Goal: Obtain resource: Obtain resource

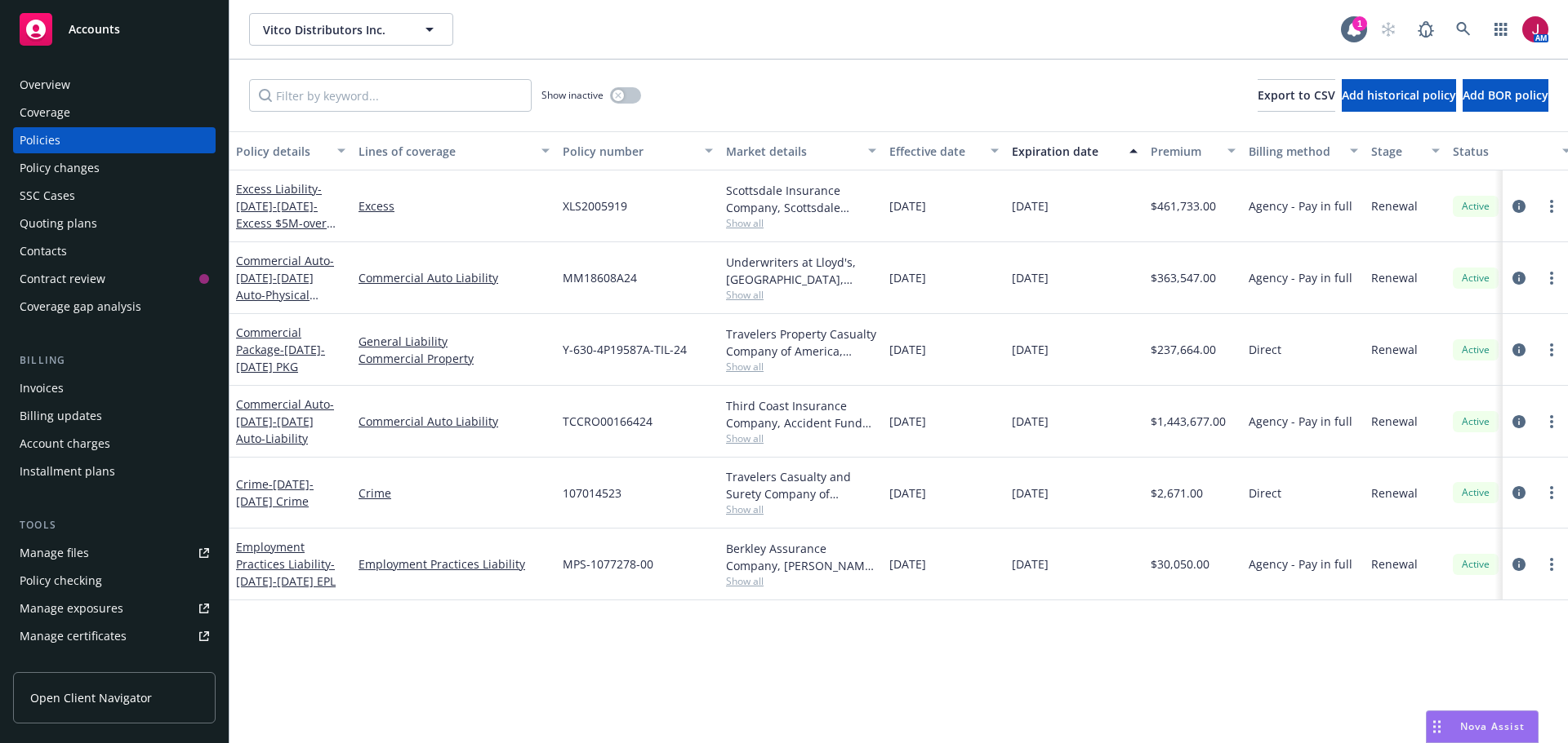
click at [80, 550] on div "Manage files" at bounding box center [55, 553] width 69 height 26
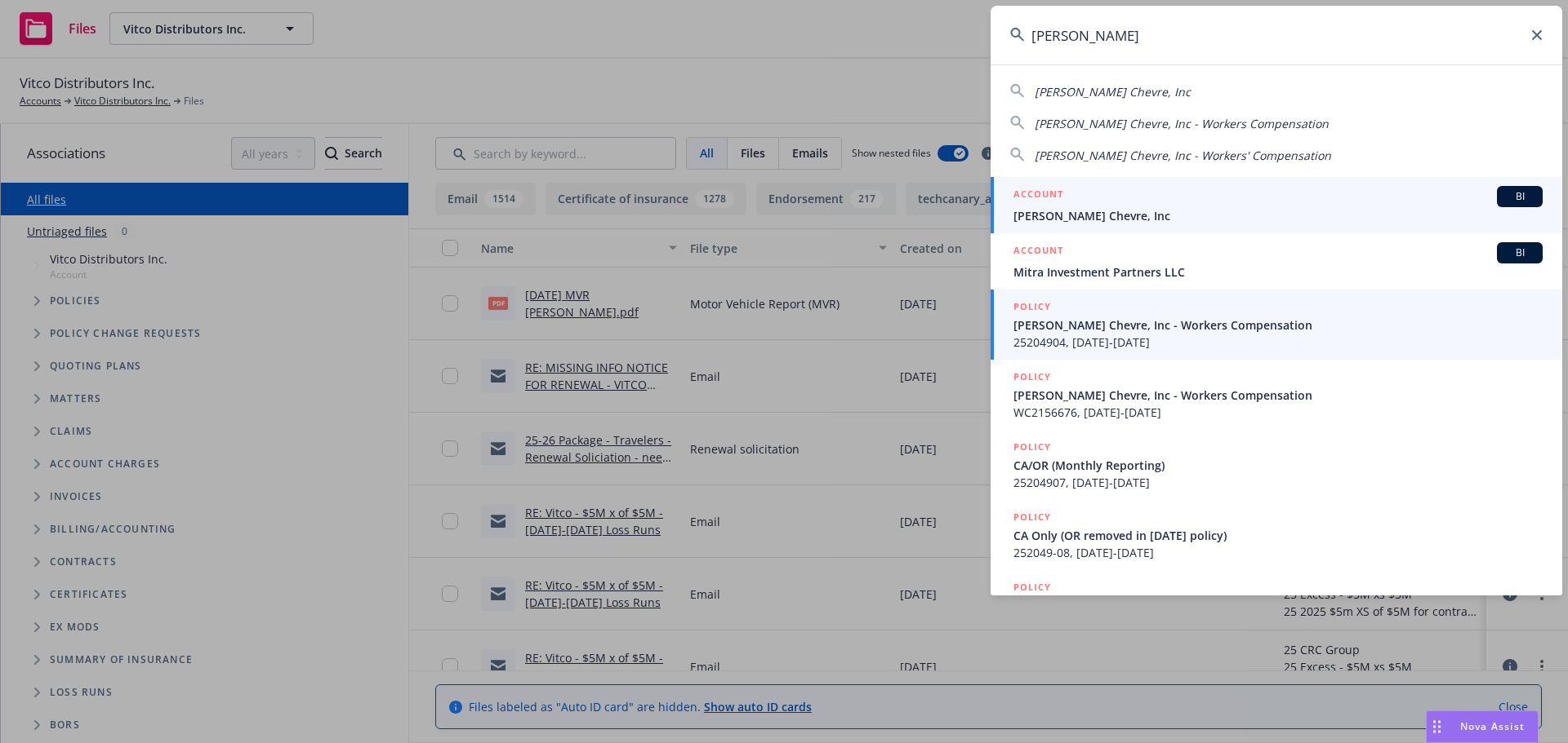
type input "[PERSON_NAME]"
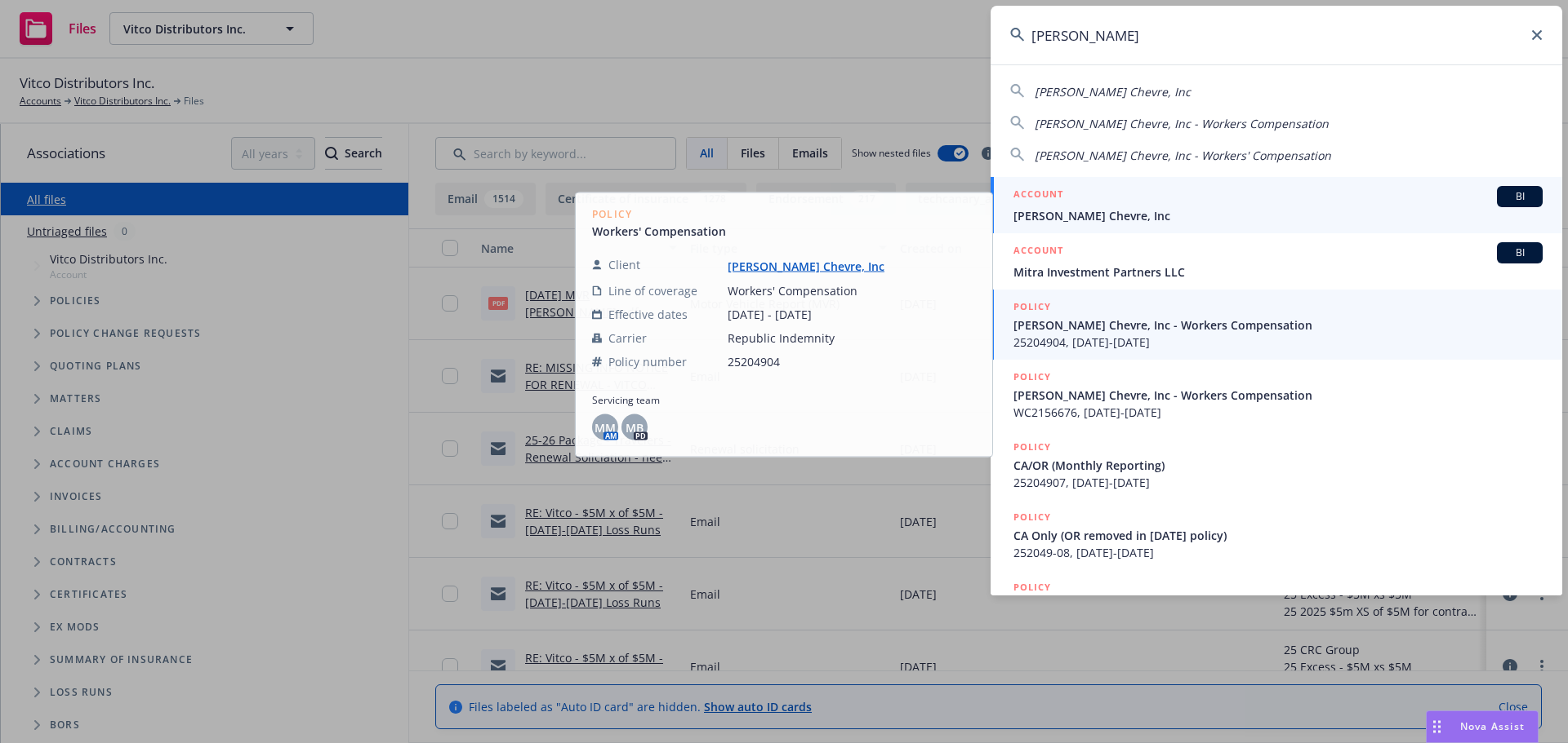
click at [1325, 208] on span "[PERSON_NAME] Chevre, Inc" at bounding box center [1278, 215] width 529 height 17
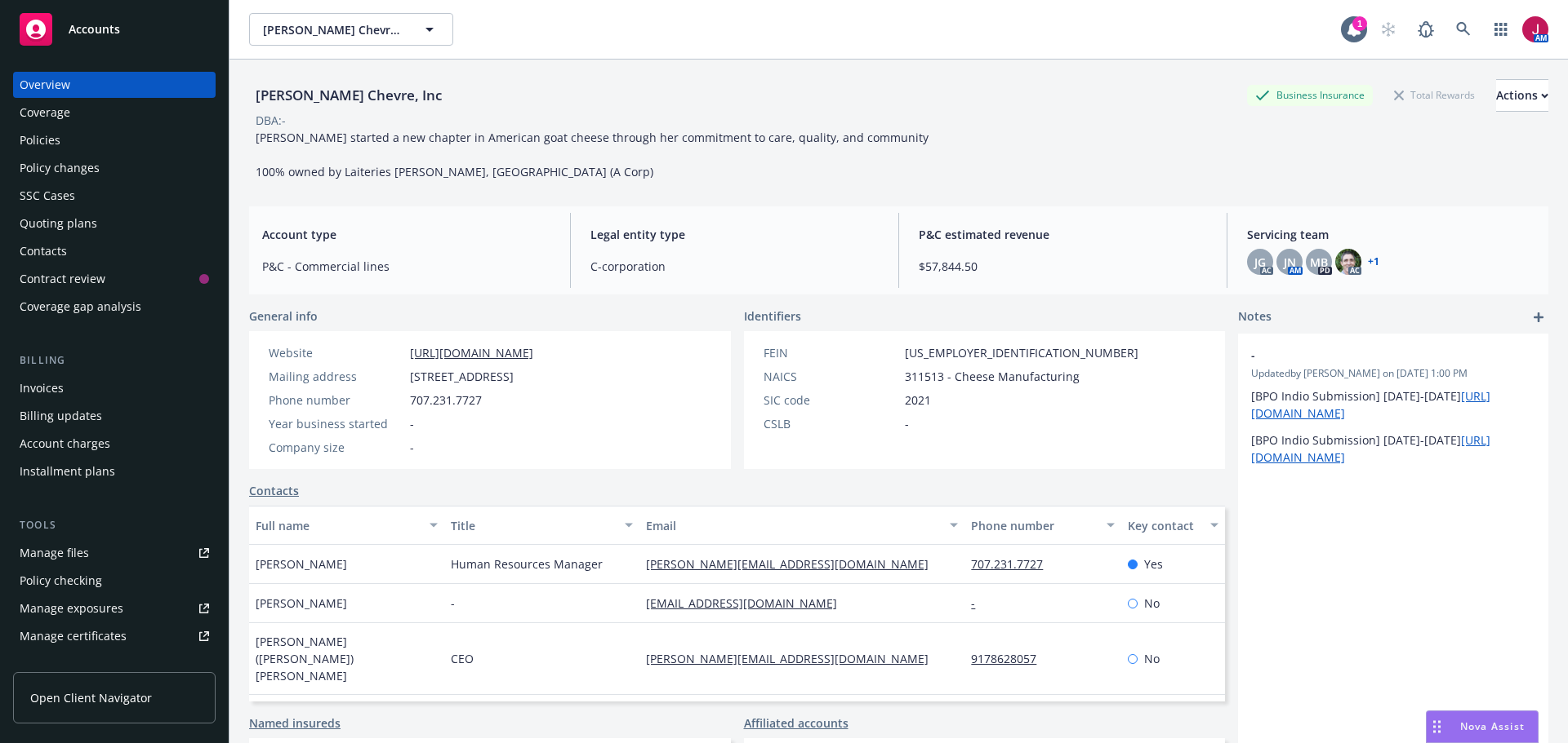
click at [95, 225] on div "Quoting plans" at bounding box center [114, 224] width 189 height 26
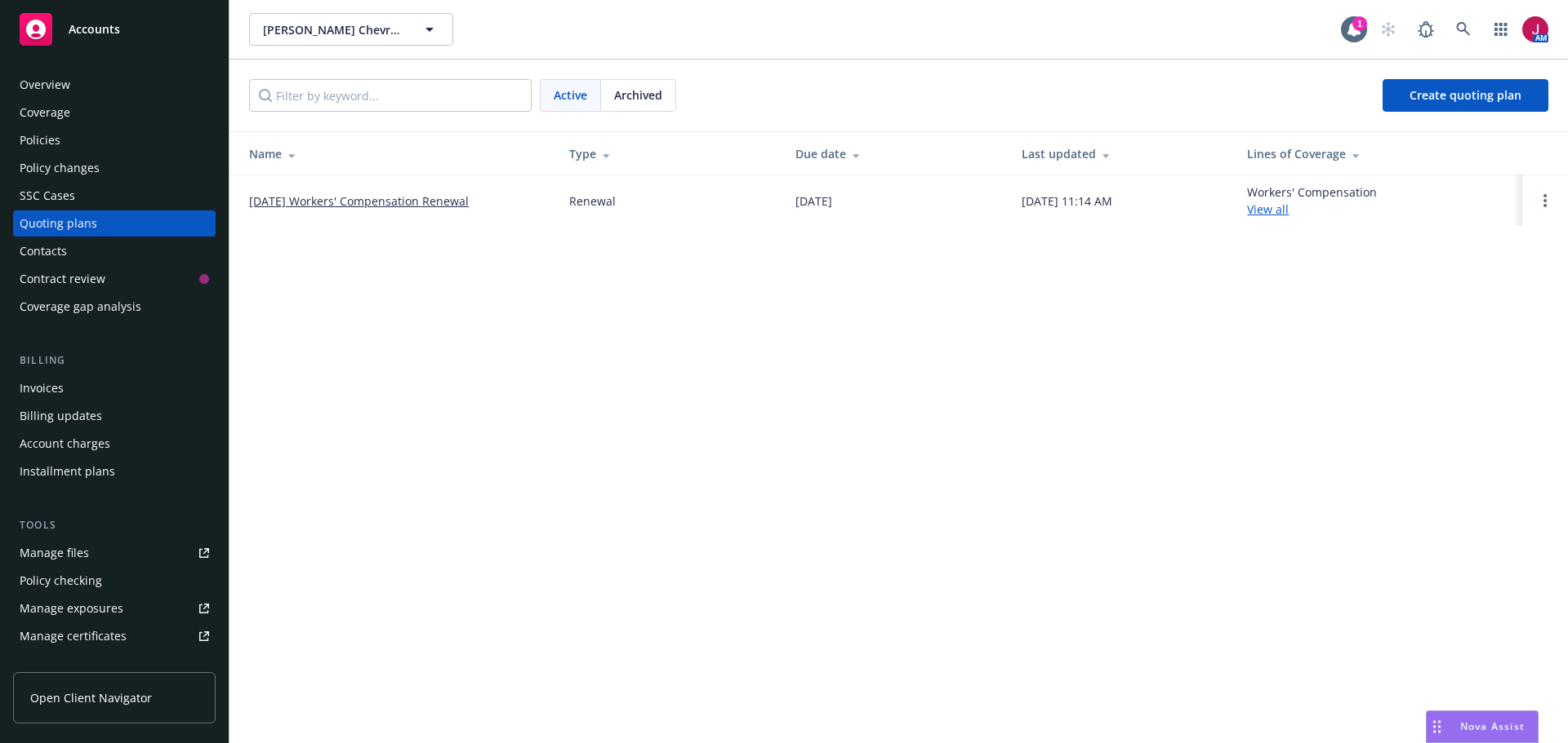
click at [331, 195] on link "[DATE] Workers' Compensation Renewal" at bounding box center [359, 200] width 220 height 17
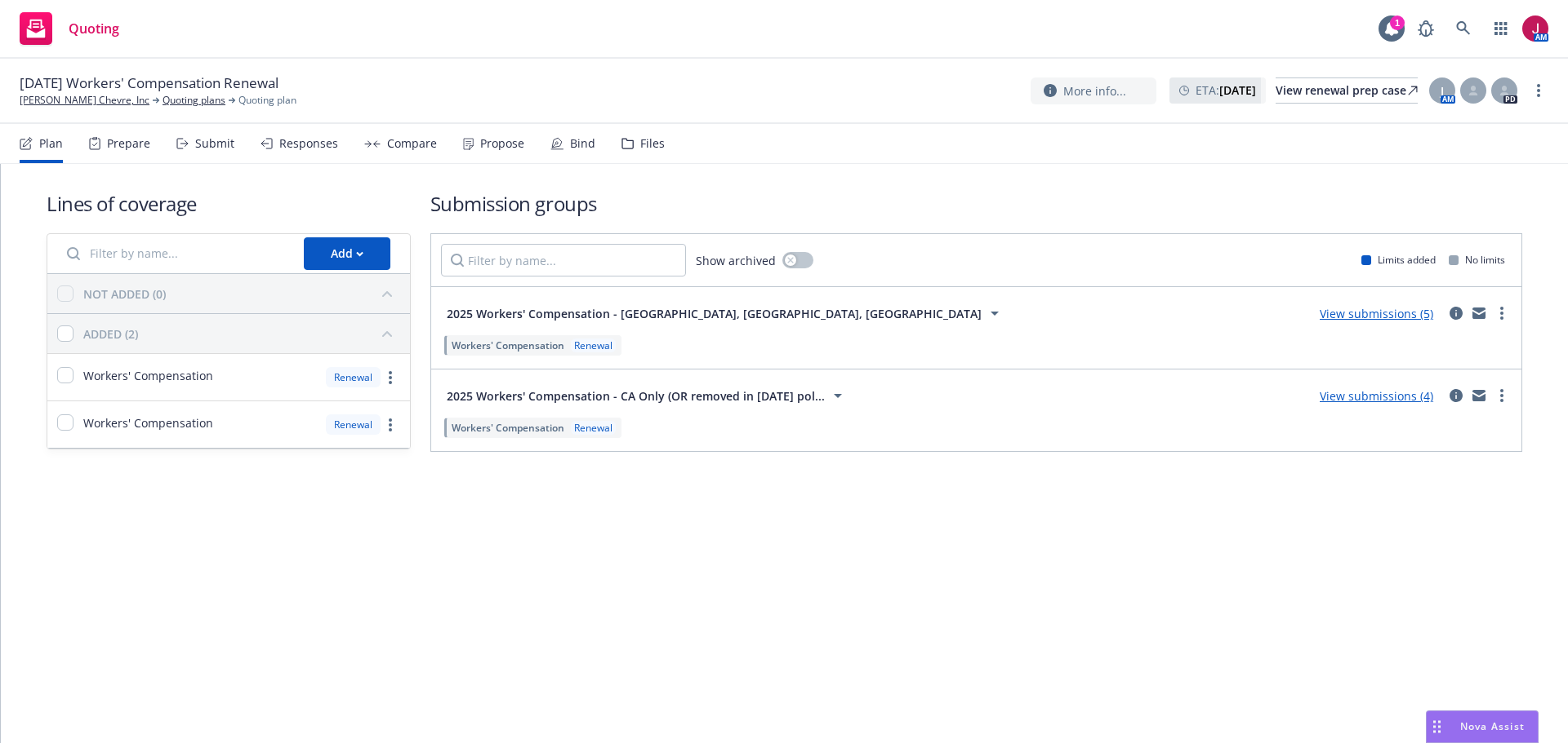
click at [304, 152] on div "Responses" at bounding box center [299, 144] width 77 height 40
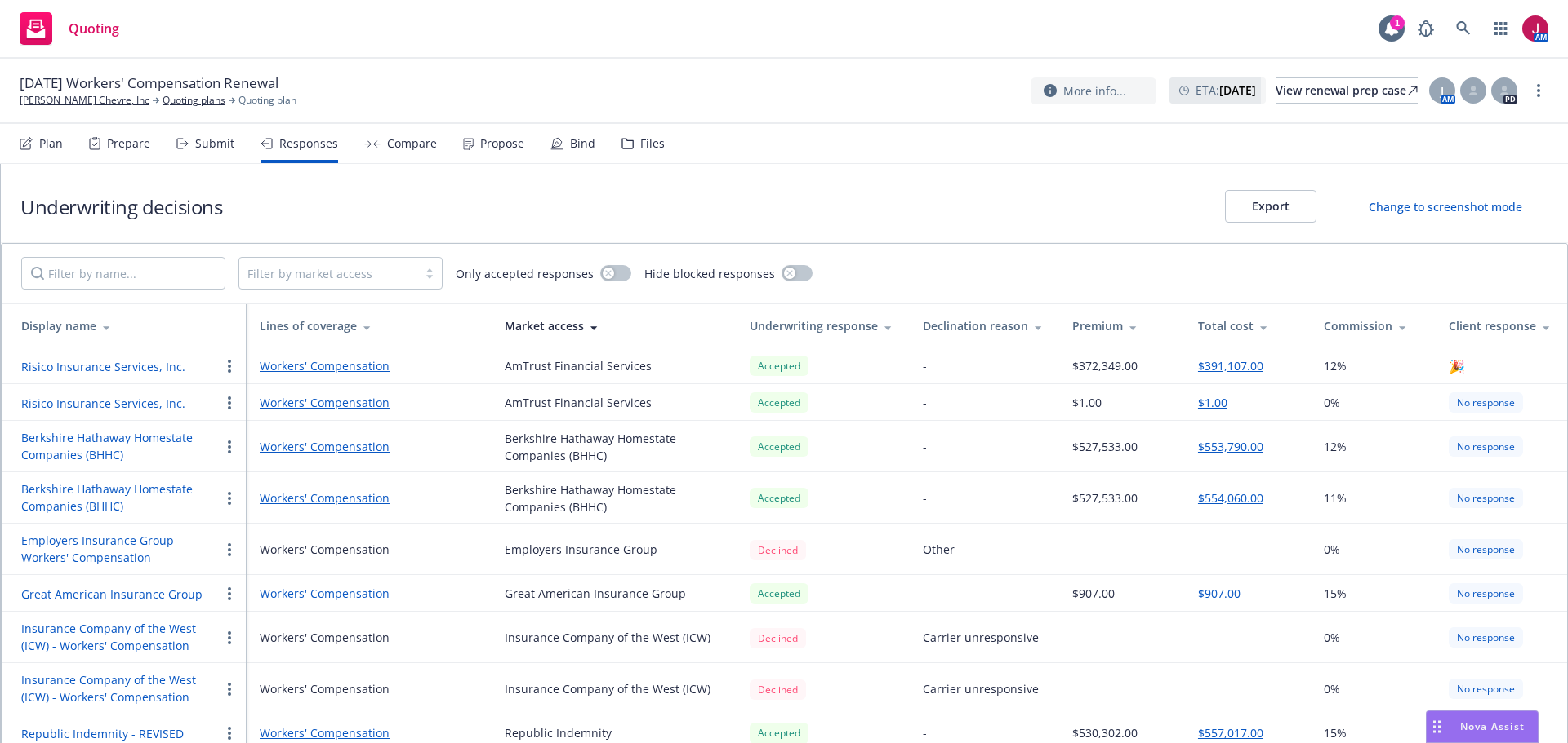
click at [132, 544] on button "Employers Insurance Group - Workers' Compensation" at bounding box center [120, 549] width 198 height 35
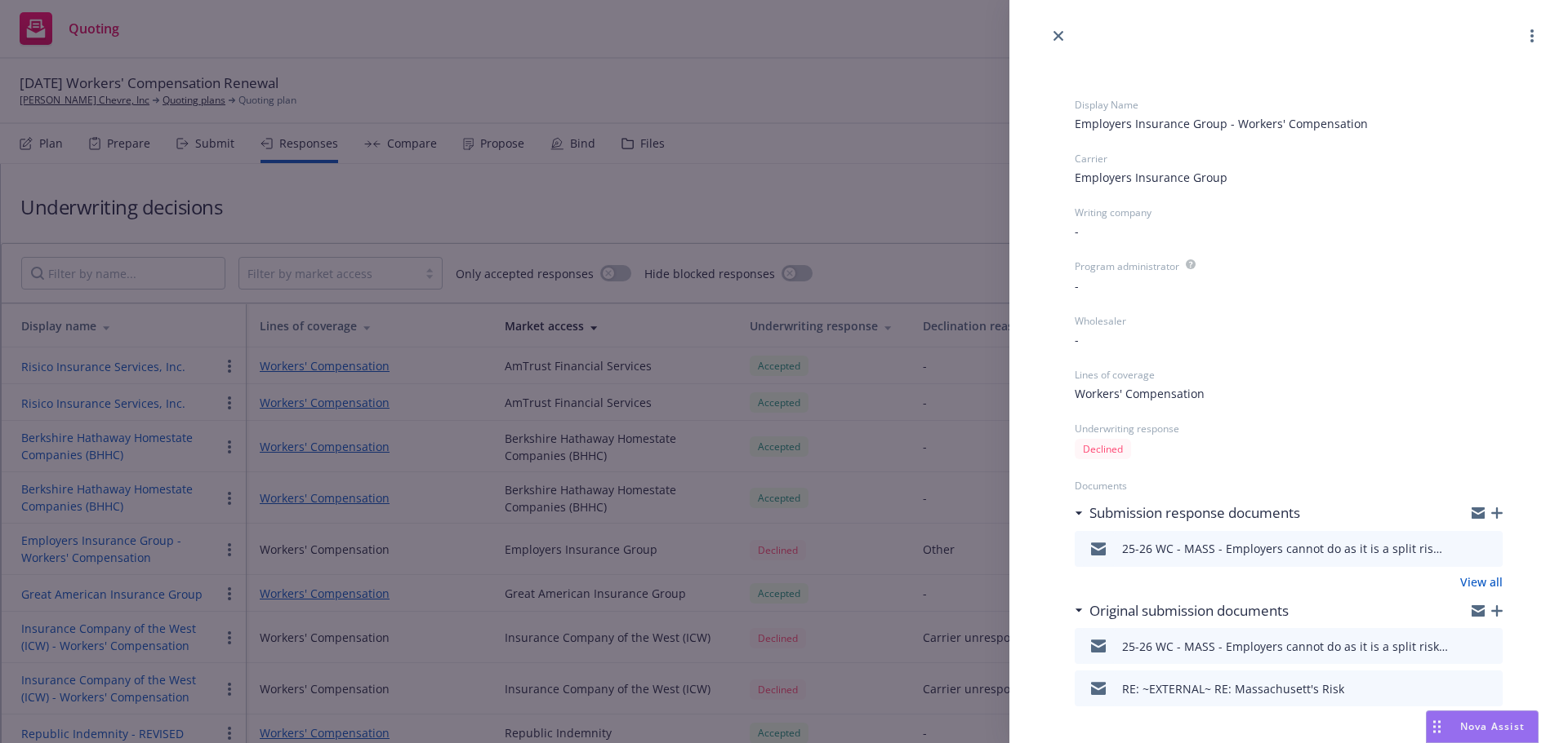
click at [1480, 549] on icon "preview file" at bounding box center [1487, 549] width 15 height 12
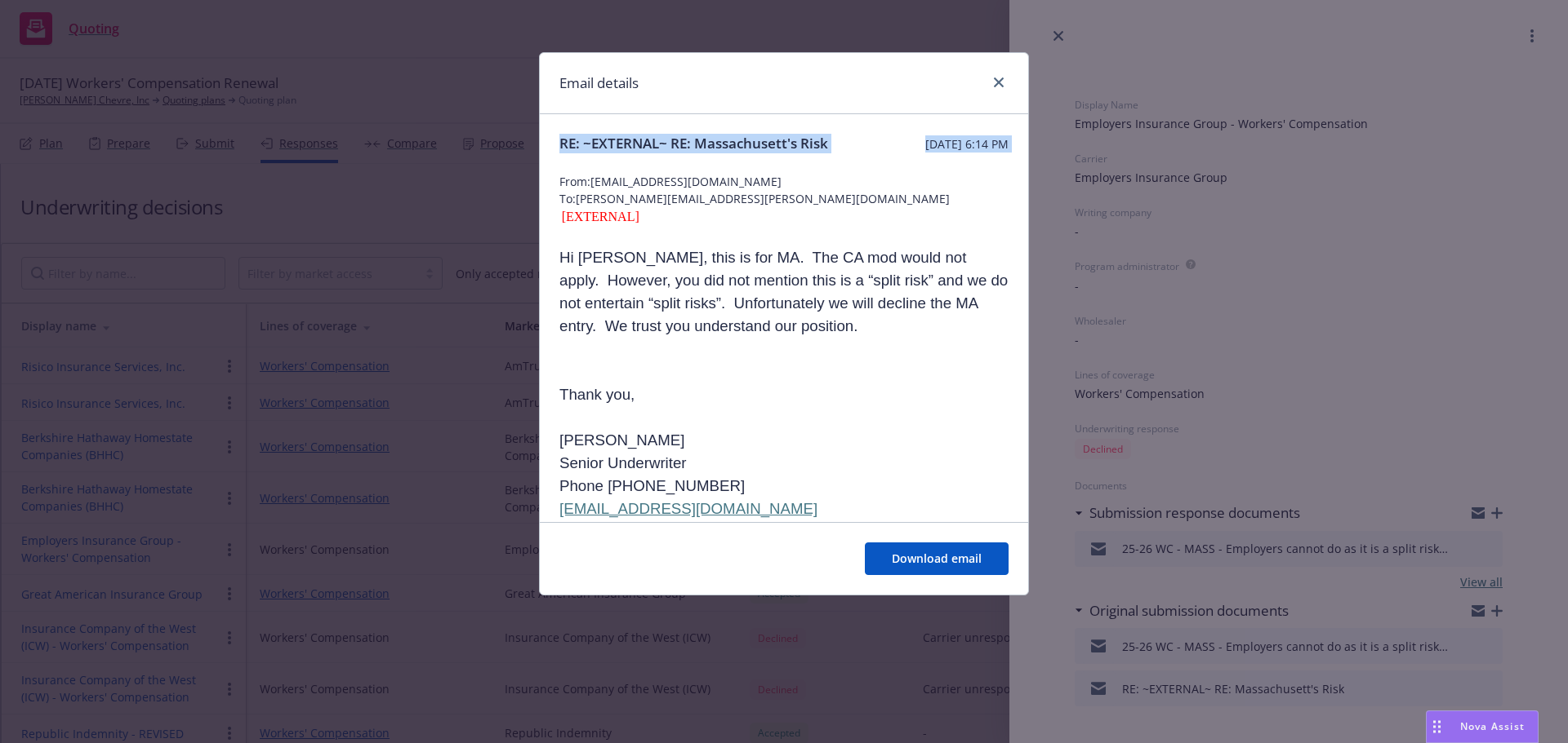
drag, startPoint x: 813, startPoint y: 66, endPoint x: 215, endPoint y: 206, distance: 614.2
click at [215, 206] on div "Email details RE: ~EXTERNAL~ RE: Massachusett's Risk Tuesday, August 19, 2025 a…" at bounding box center [784, 372] width 1568 height 743
click at [929, 558] on span "Download email" at bounding box center [937, 559] width 90 height 16
click at [995, 81] on icon "close" at bounding box center [999, 82] width 10 height 10
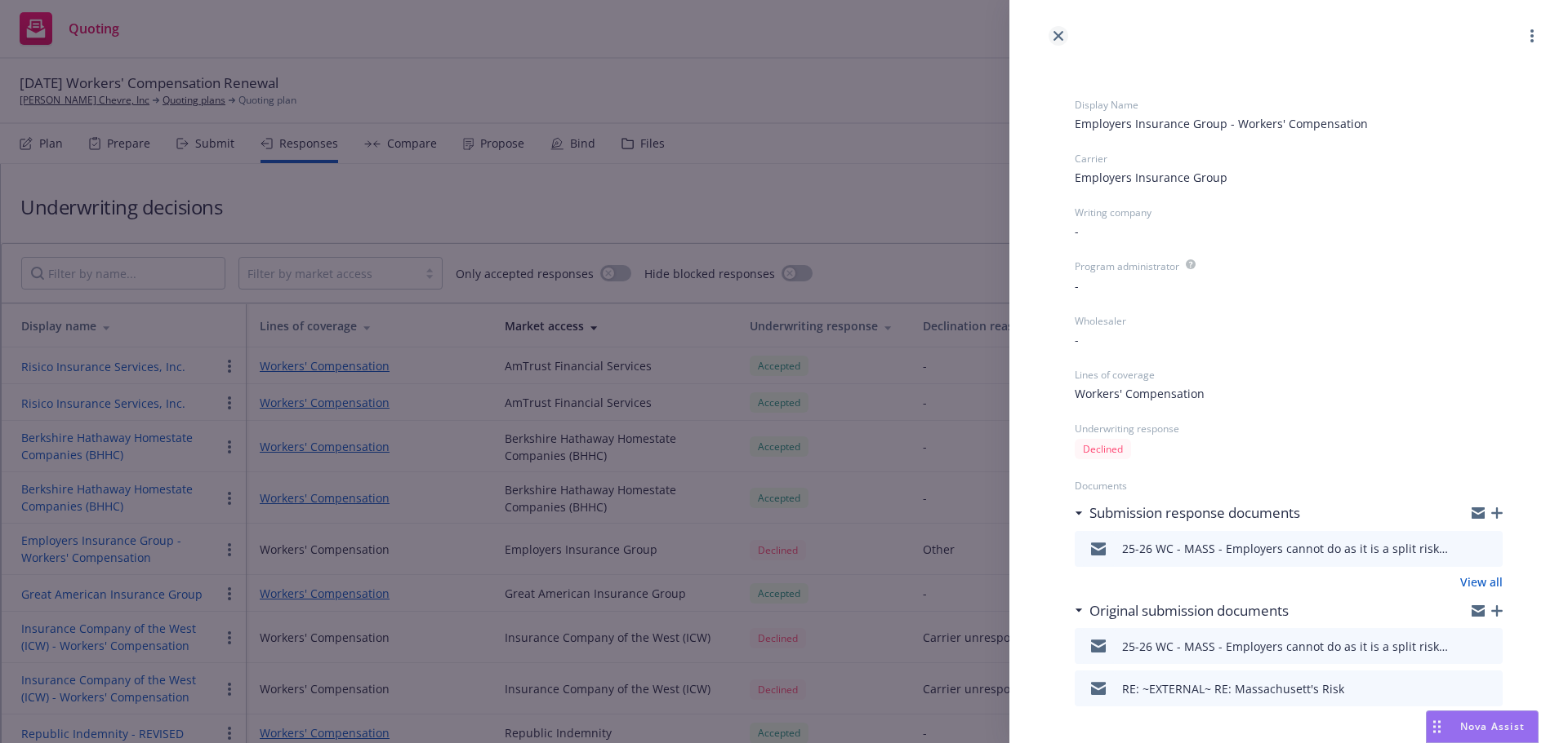
click at [1059, 35] on icon "close" at bounding box center [1059, 36] width 10 height 10
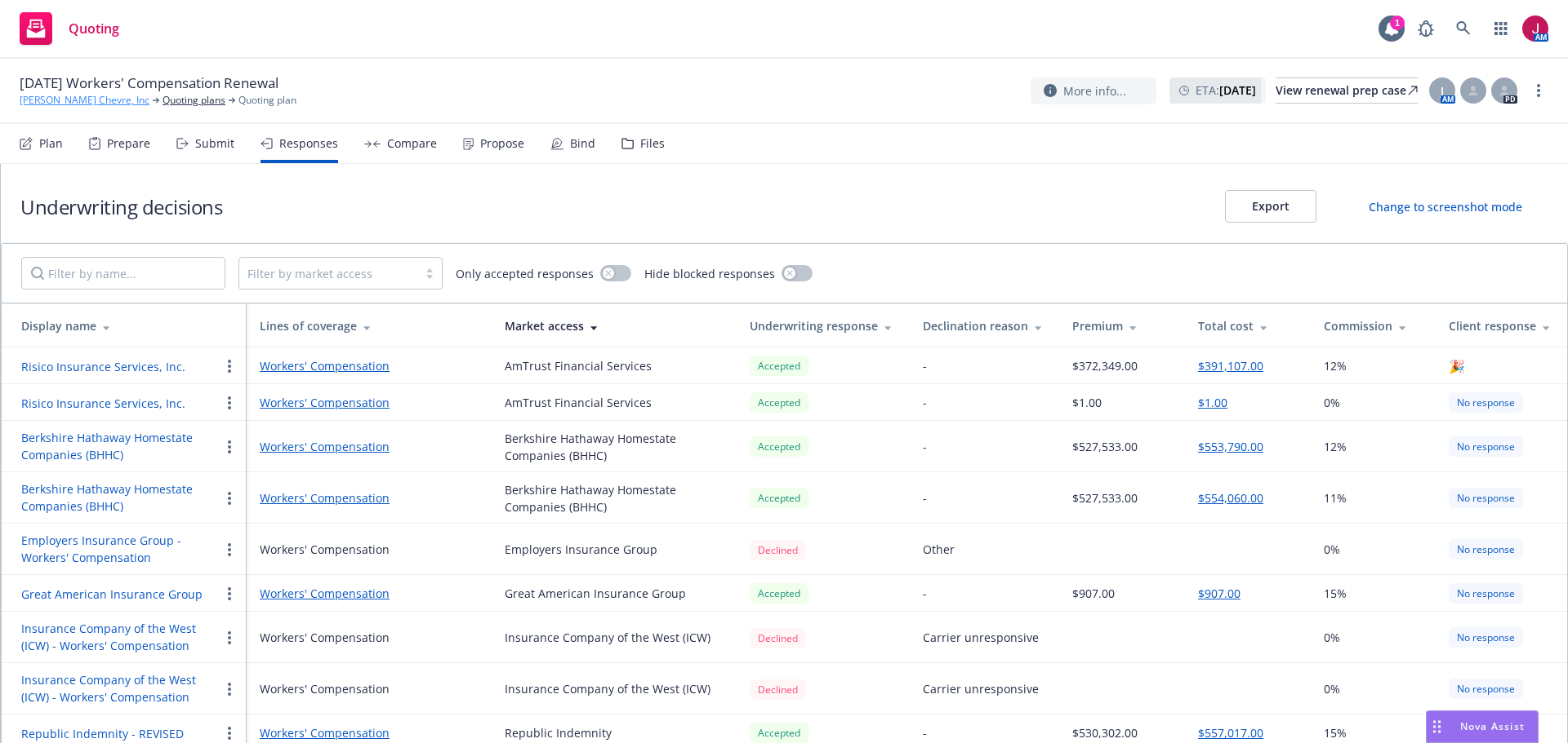
click at [91, 101] on link "[PERSON_NAME] Chevre, Inc" at bounding box center [84, 100] width 130 height 15
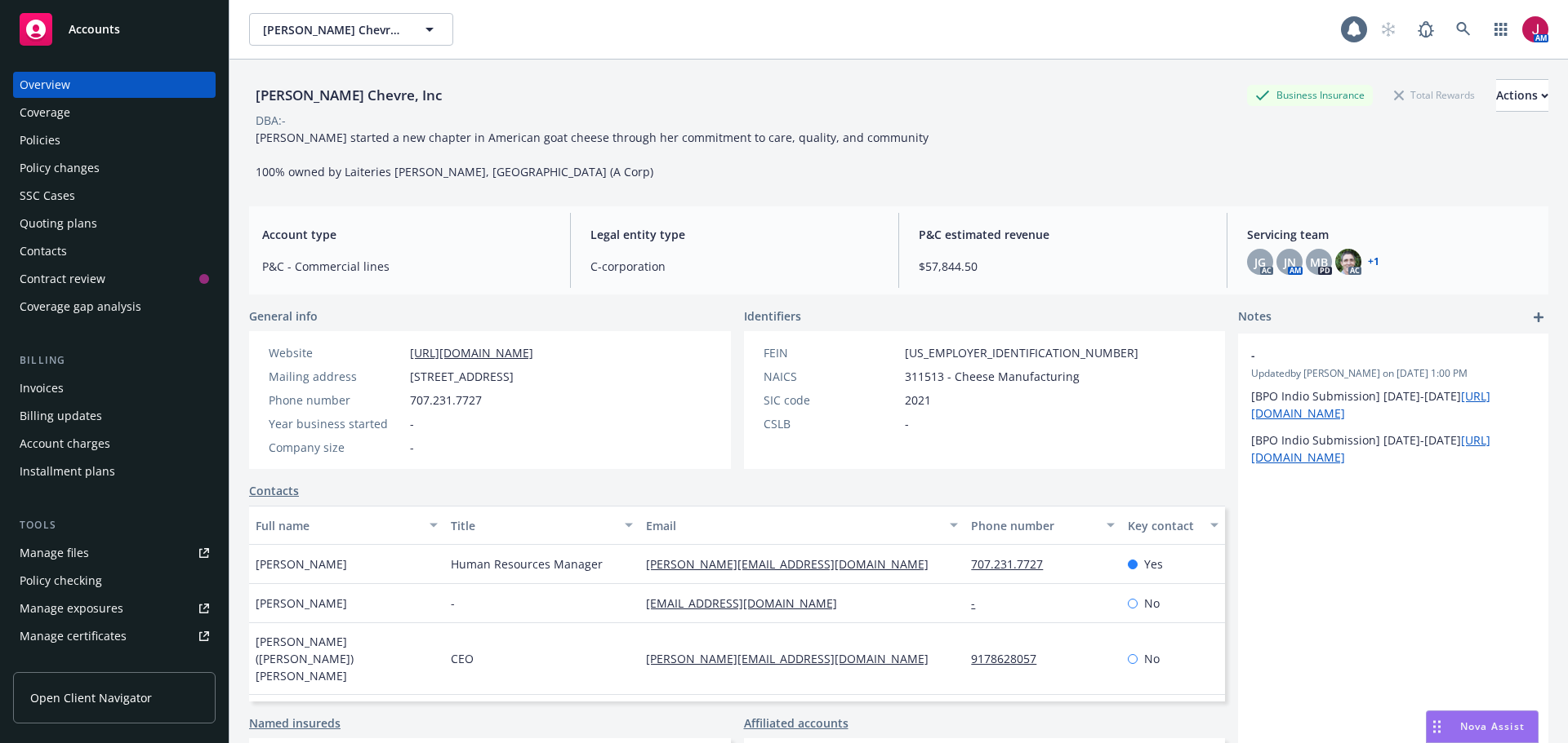
click at [62, 146] on div "Policies" at bounding box center [114, 141] width 189 height 26
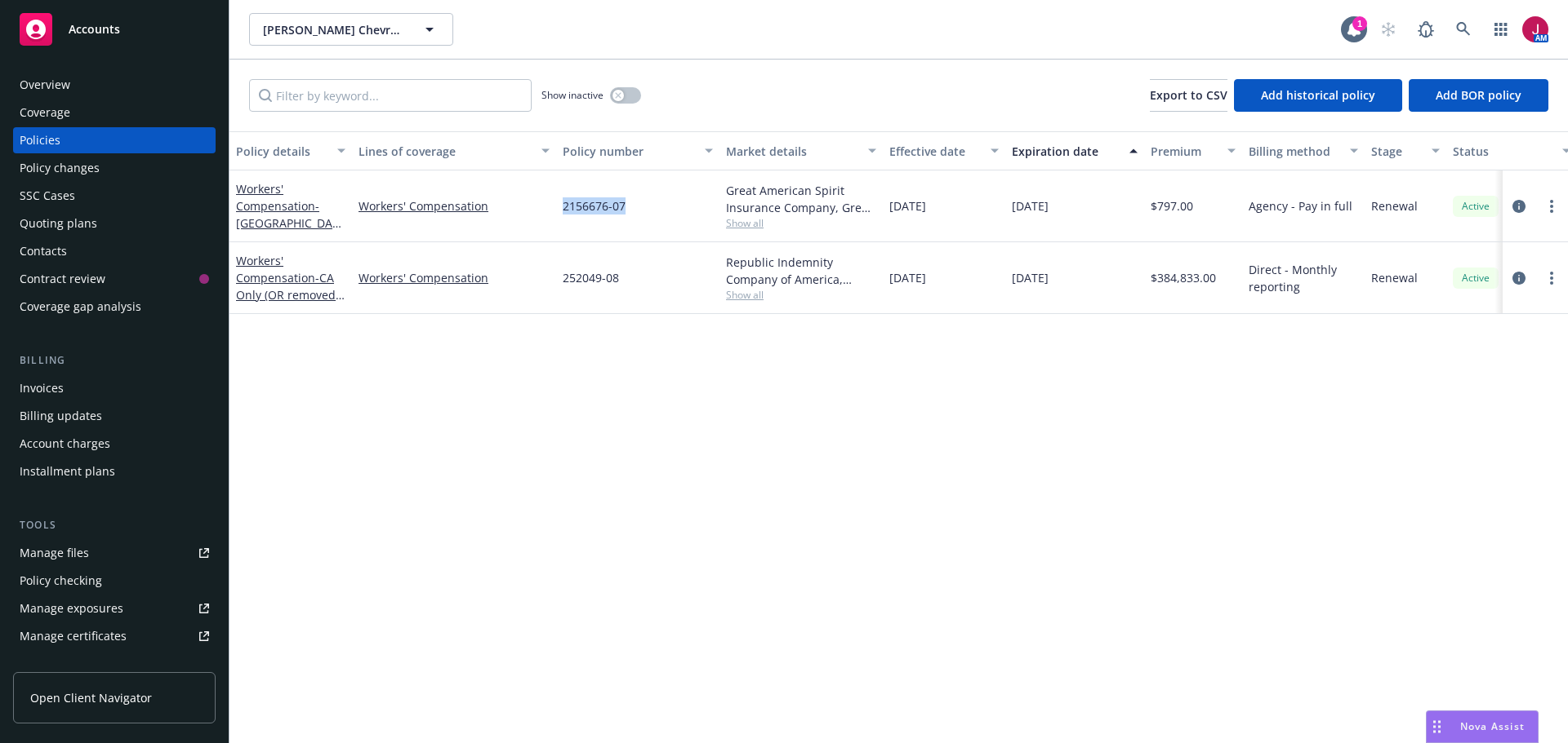
drag, startPoint x: 572, startPoint y: 202, endPoint x: 626, endPoint y: 209, distance: 54.5
click at [626, 209] on div "2156676-07" at bounding box center [637, 206] width 164 height 71
click at [1517, 206] on icon "circleInformation" at bounding box center [1518, 206] width 13 height 13
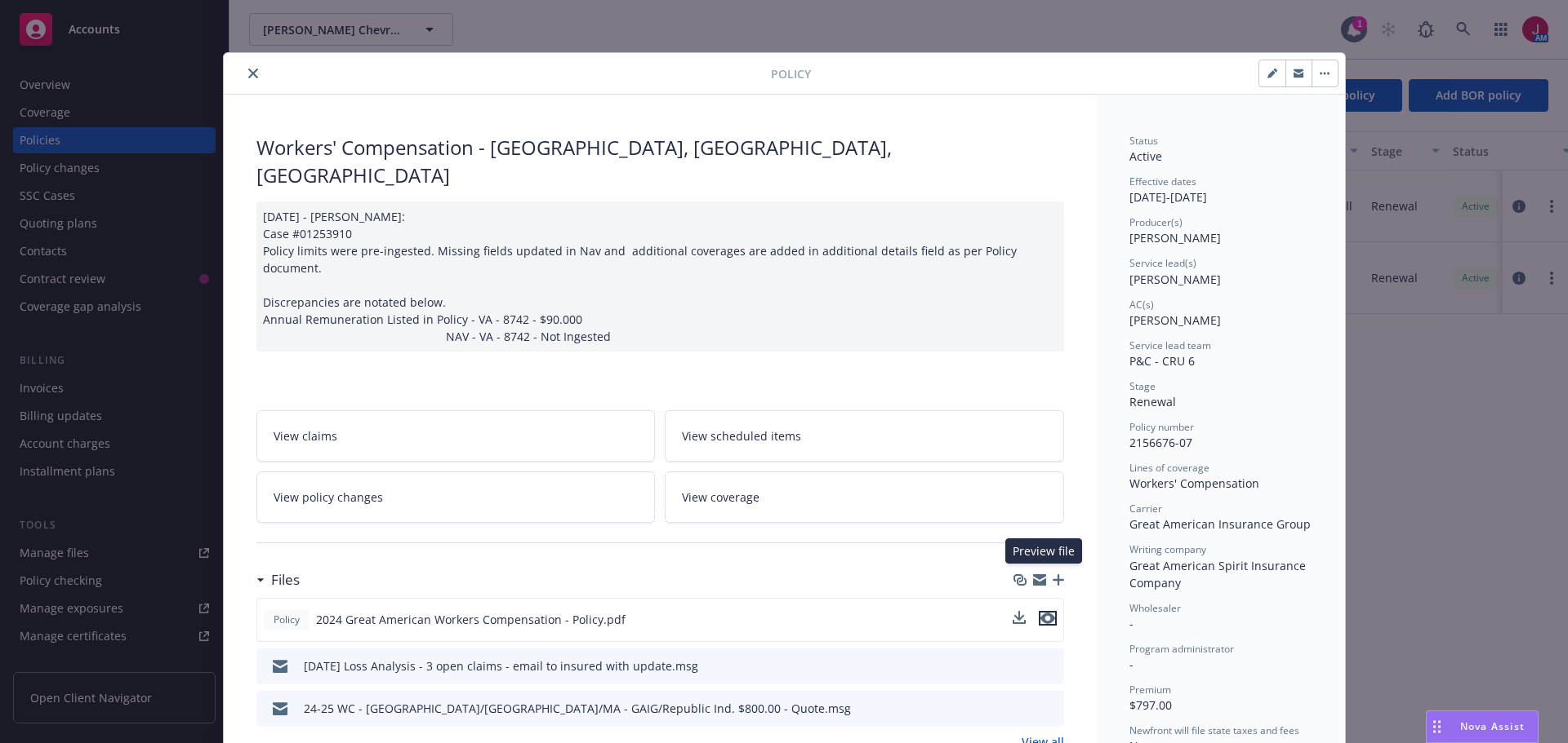
click at [1041, 613] on icon "preview file" at bounding box center [1048, 619] width 15 height 12
click at [249, 69] on icon "close" at bounding box center [253, 73] width 10 height 10
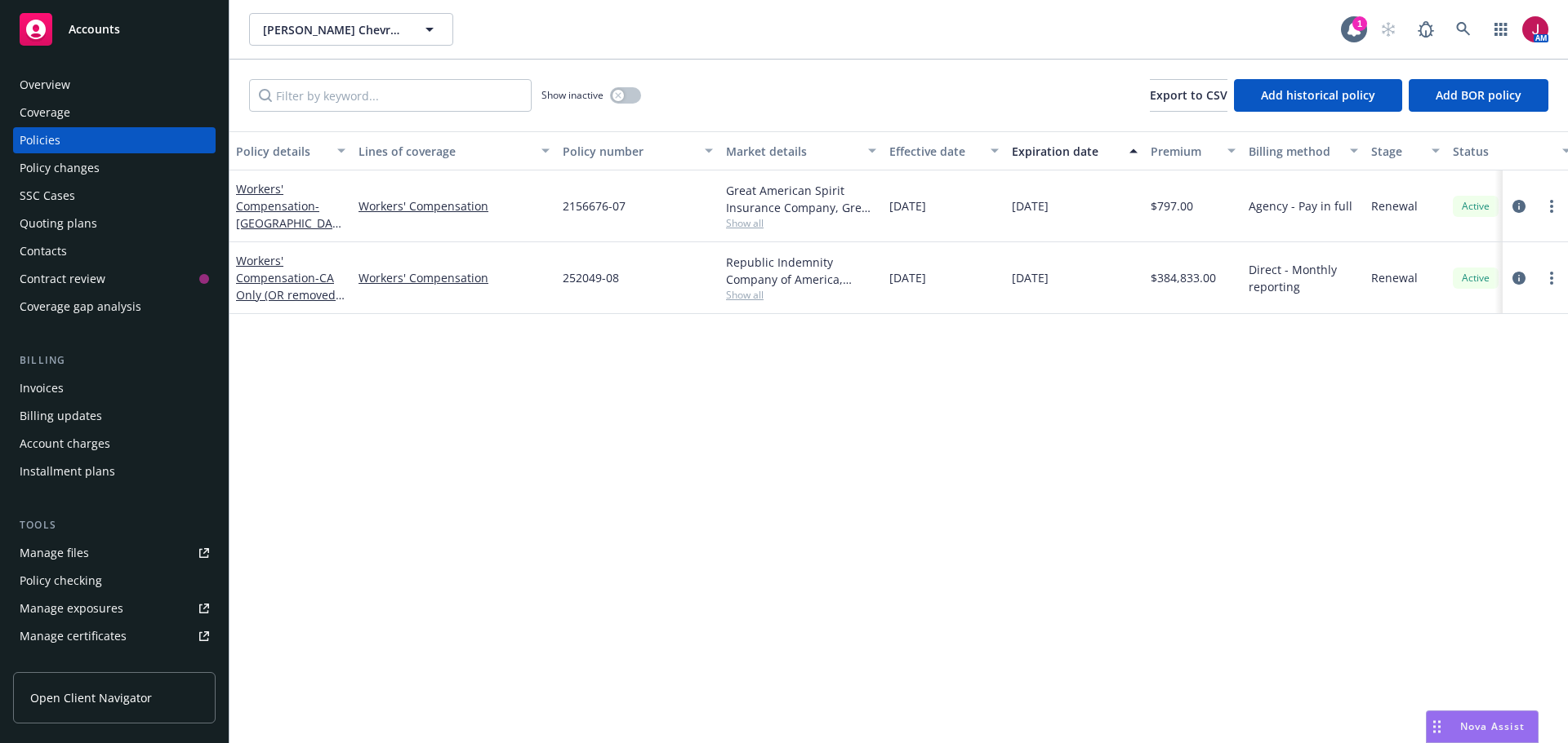
click at [146, 90] on div "Overview" at bounding box center [114, 84] width 189 height 26
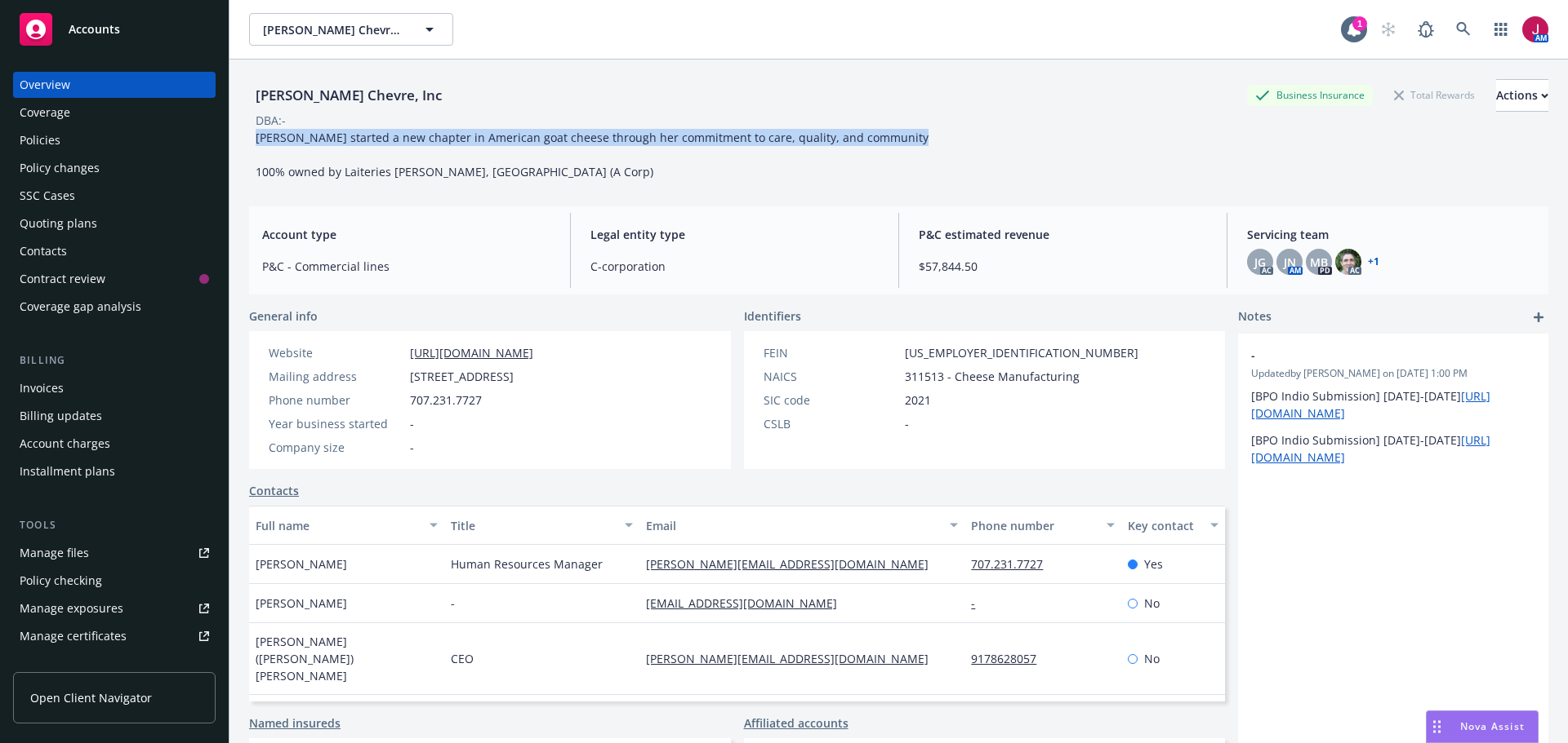
drag, startPoint x: 258, startPoint y: 142, endPoint x: 709, endPoint y: 146, distance: 451.0
click at [709, 146] on div "Laura Chenel started a new chapter in American goat cheese through her commitme…" at bounding box center [592, 155] width 686 height 52
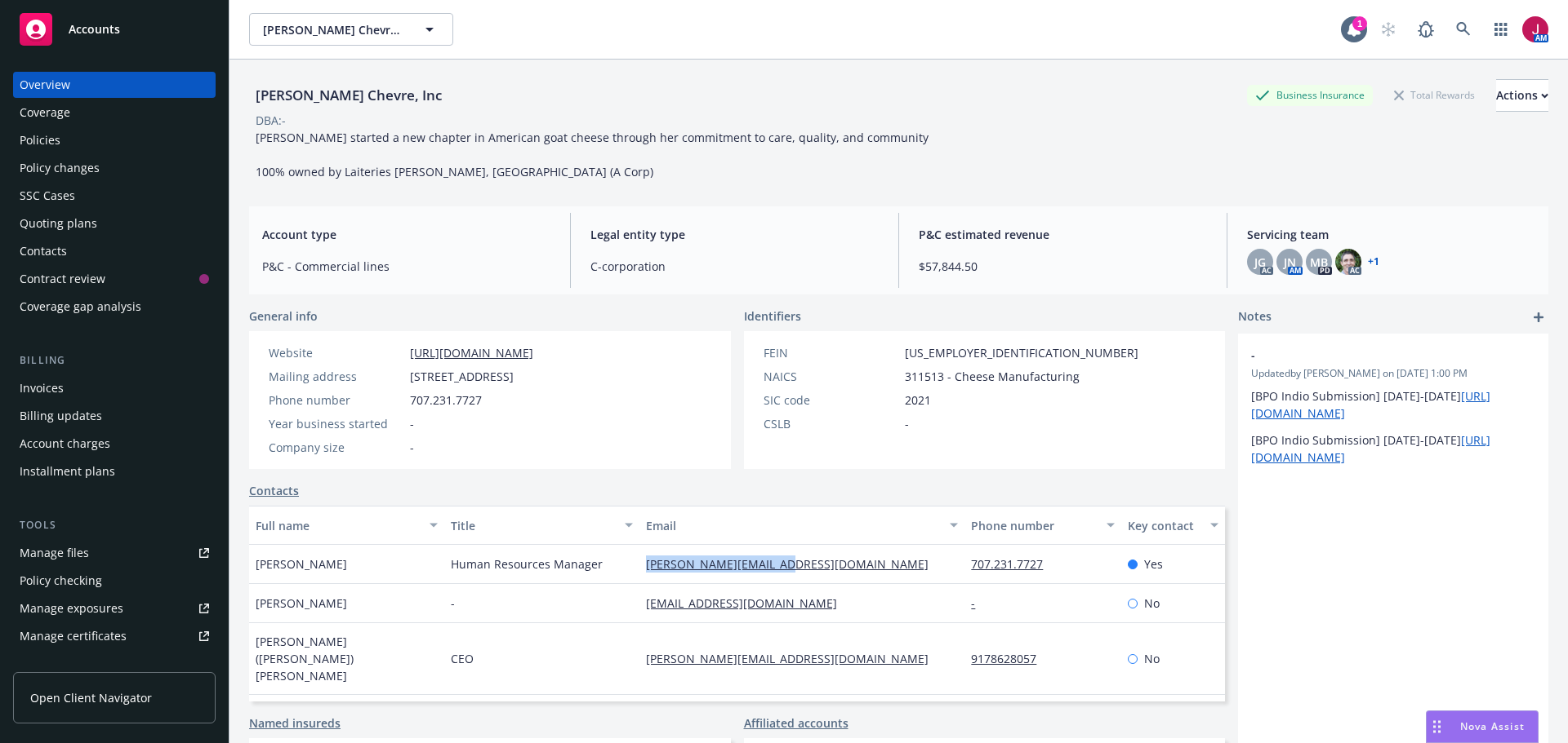
drag, startPoint x: 635, startPoint y: 568, endPoint x: 771, endPoint y: 577, distance: 136.3
click at [771, 577] on div "monica@laurachenel.com" at bounding box center [802, 565] width 325 height 40
copy link "monica@laurachenel.com"
click at [102, 146] on div "Policies" at bounding box center [114, 141] width 189 height 26
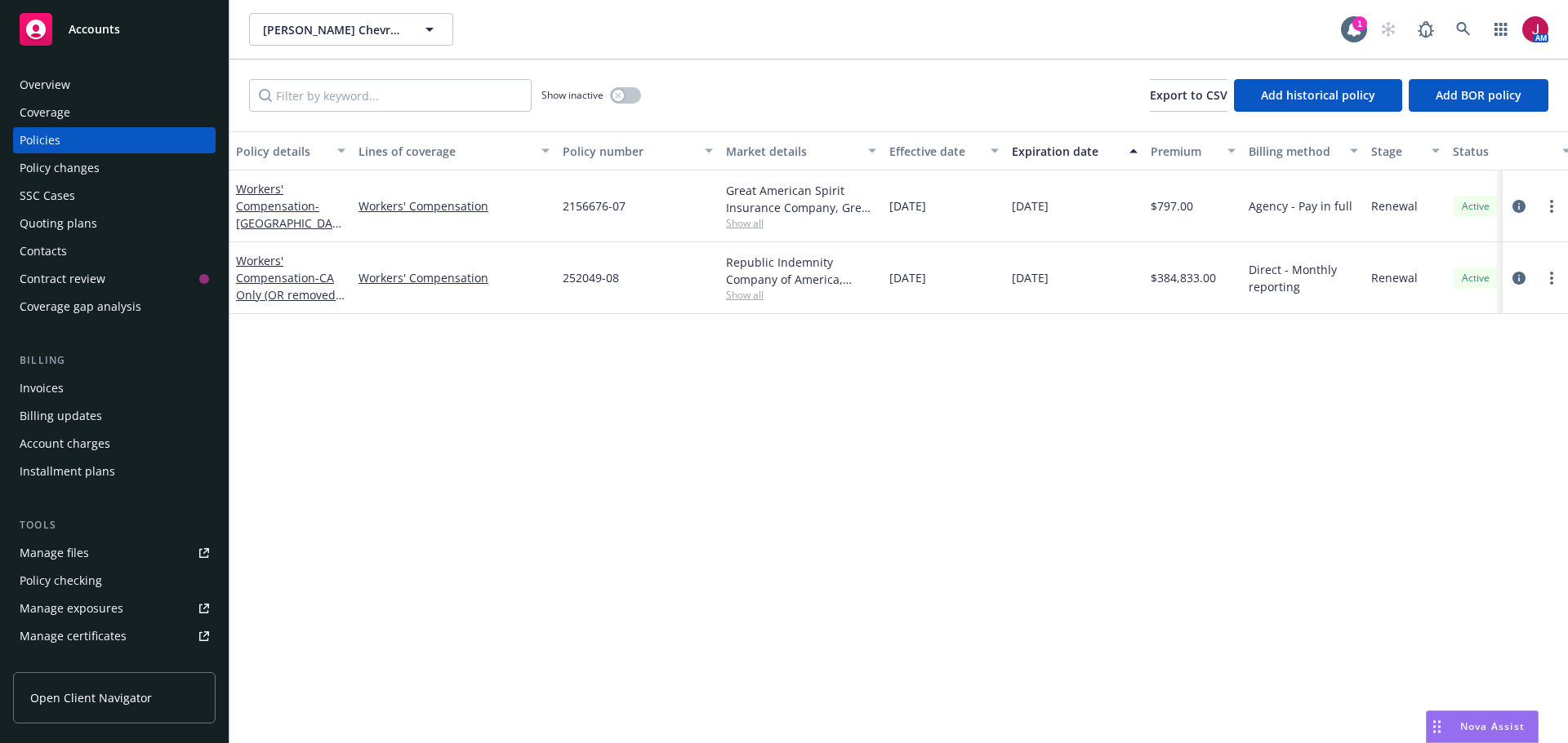
click at [67, 227] on div "Quoting plans" at bounding box center [58, 224] width 77 height 26
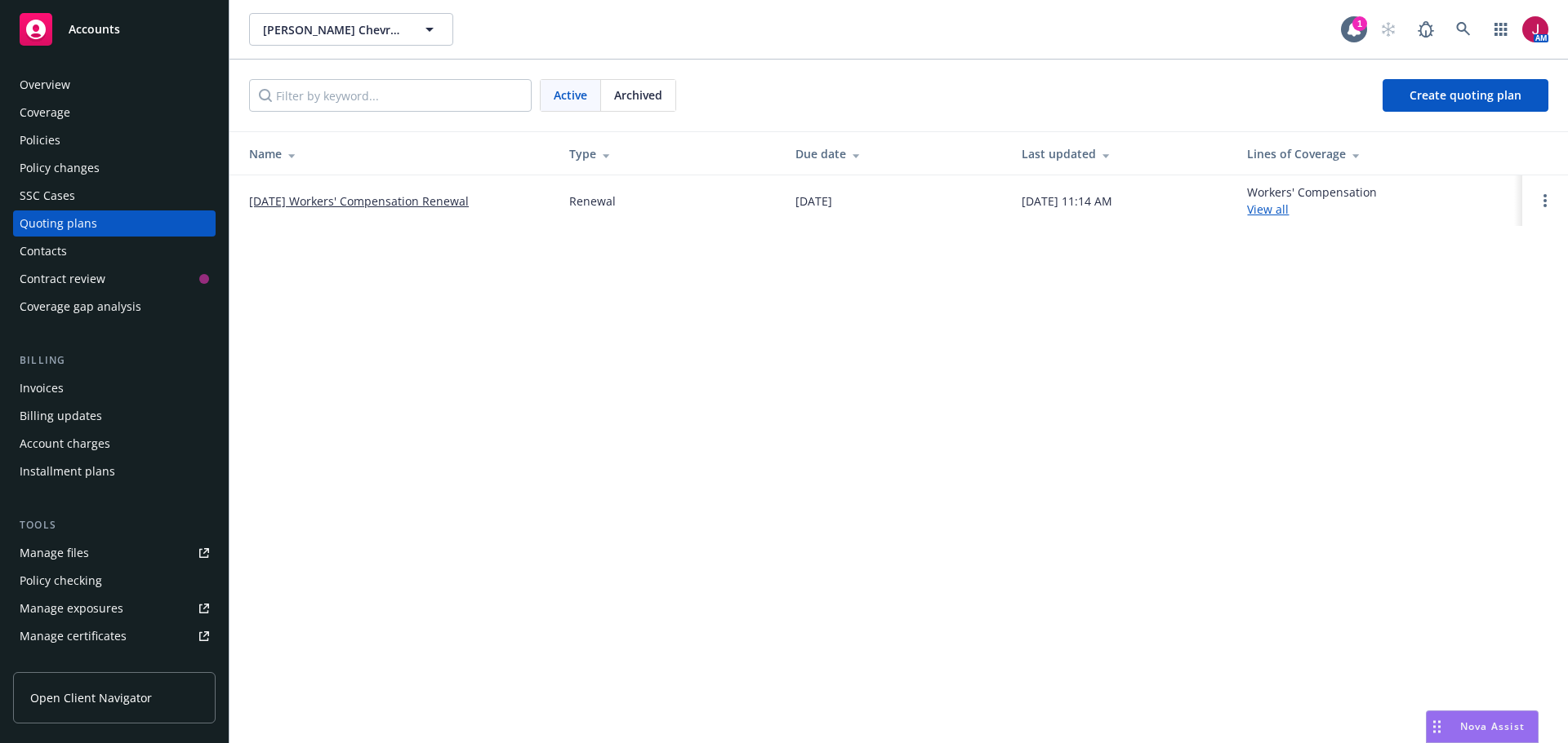
click at [417, 201] on link "[DATE] Workers' Compensation Renewal" at bounding box center [359, 200] width 220 height 17
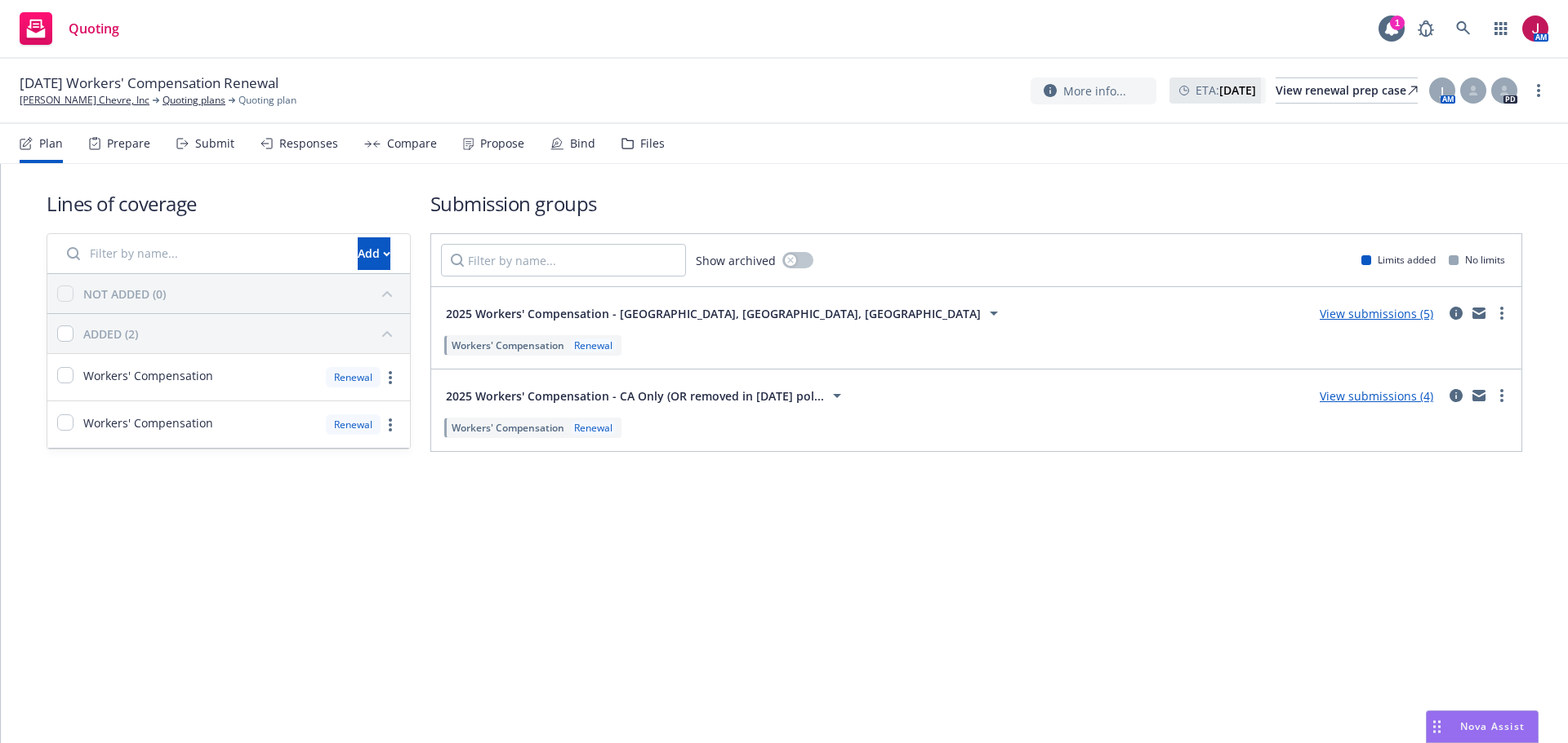
click at [500, 149] on div "Propose" at bounding box center [502, 143] width 44 height 13
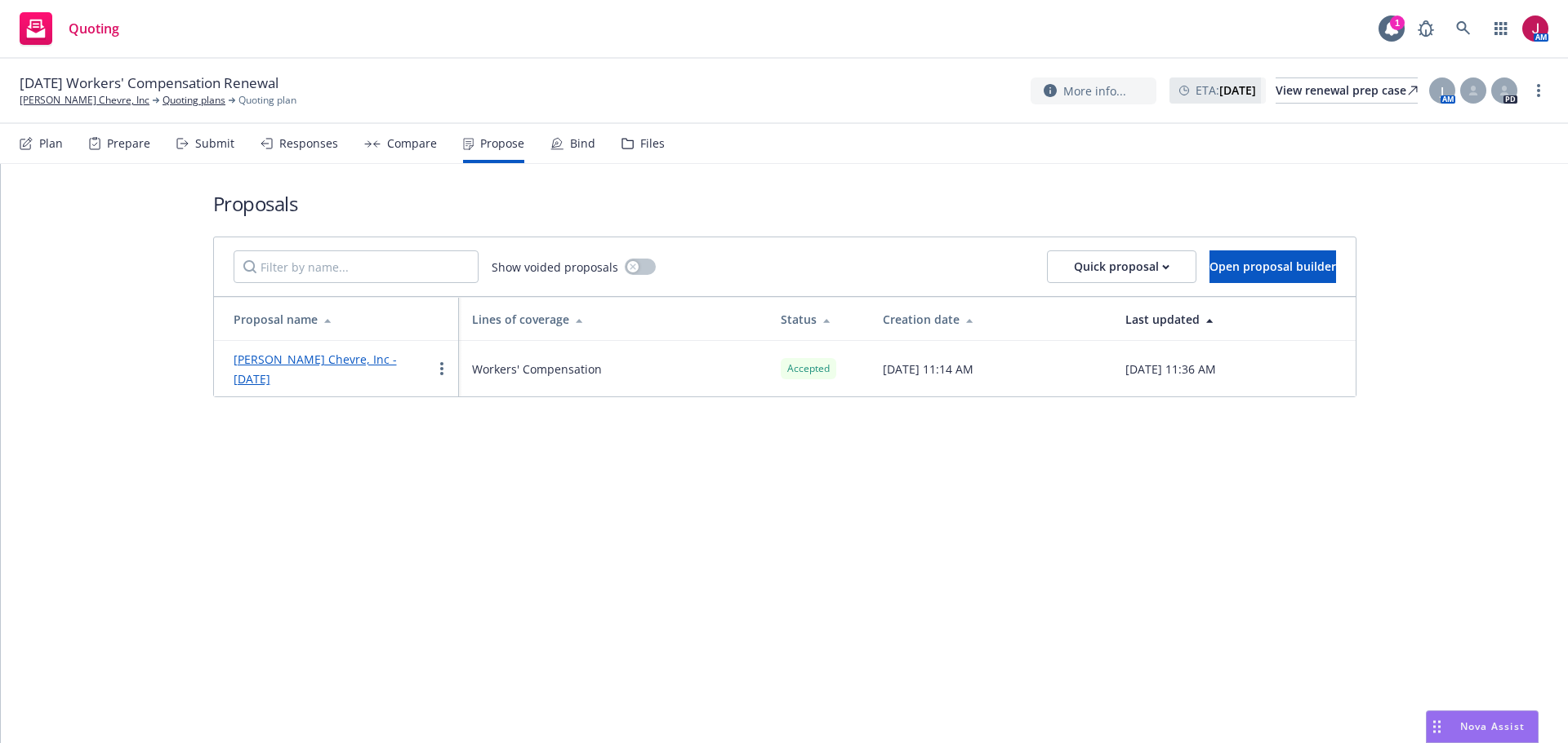
click at [332, 146] on div "Responses" at bounding box center [308, 143] width 58 height 13
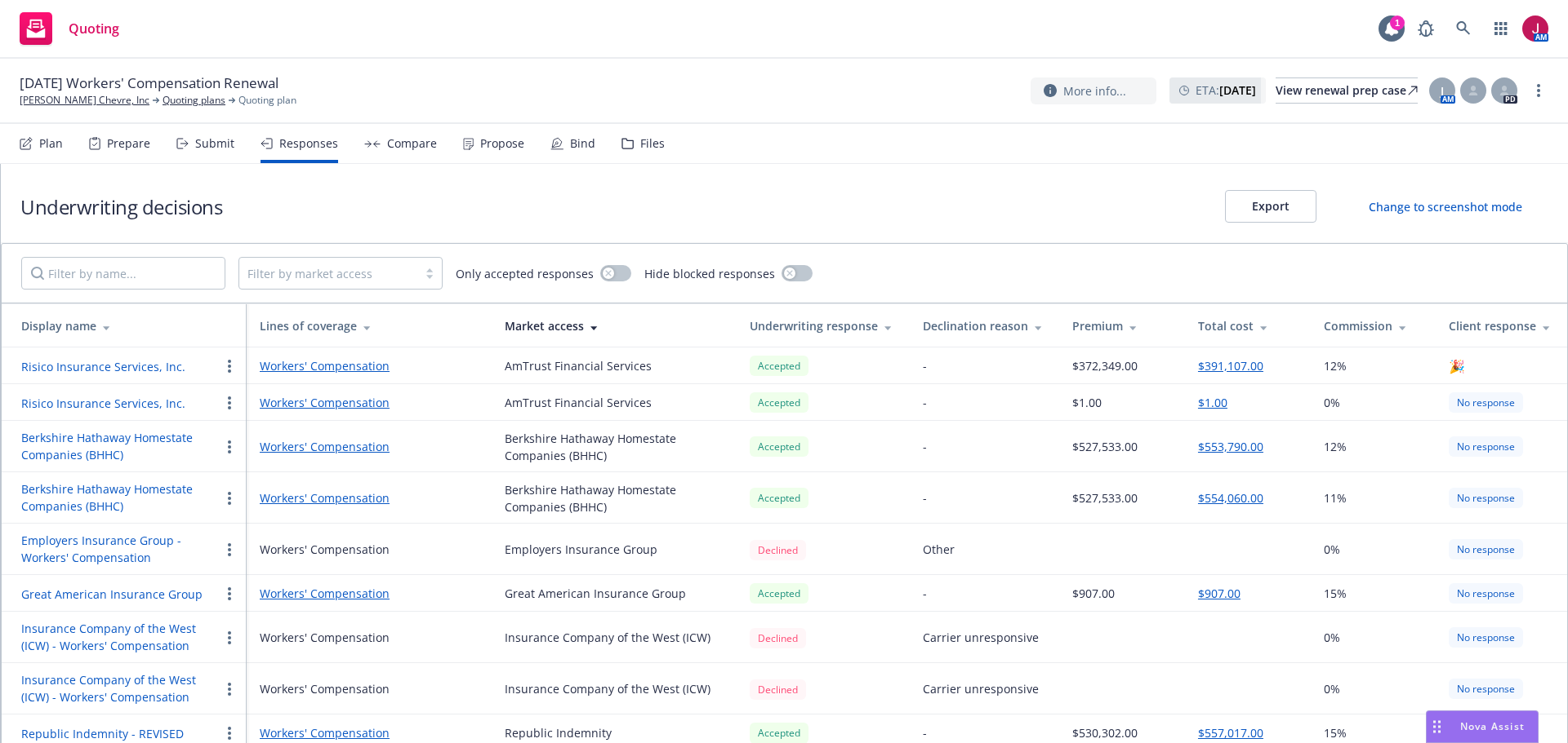
click at [127, 369] on button "Risico Insurance Services, Inc." at bounding box center [103, 367] width 165 height 17
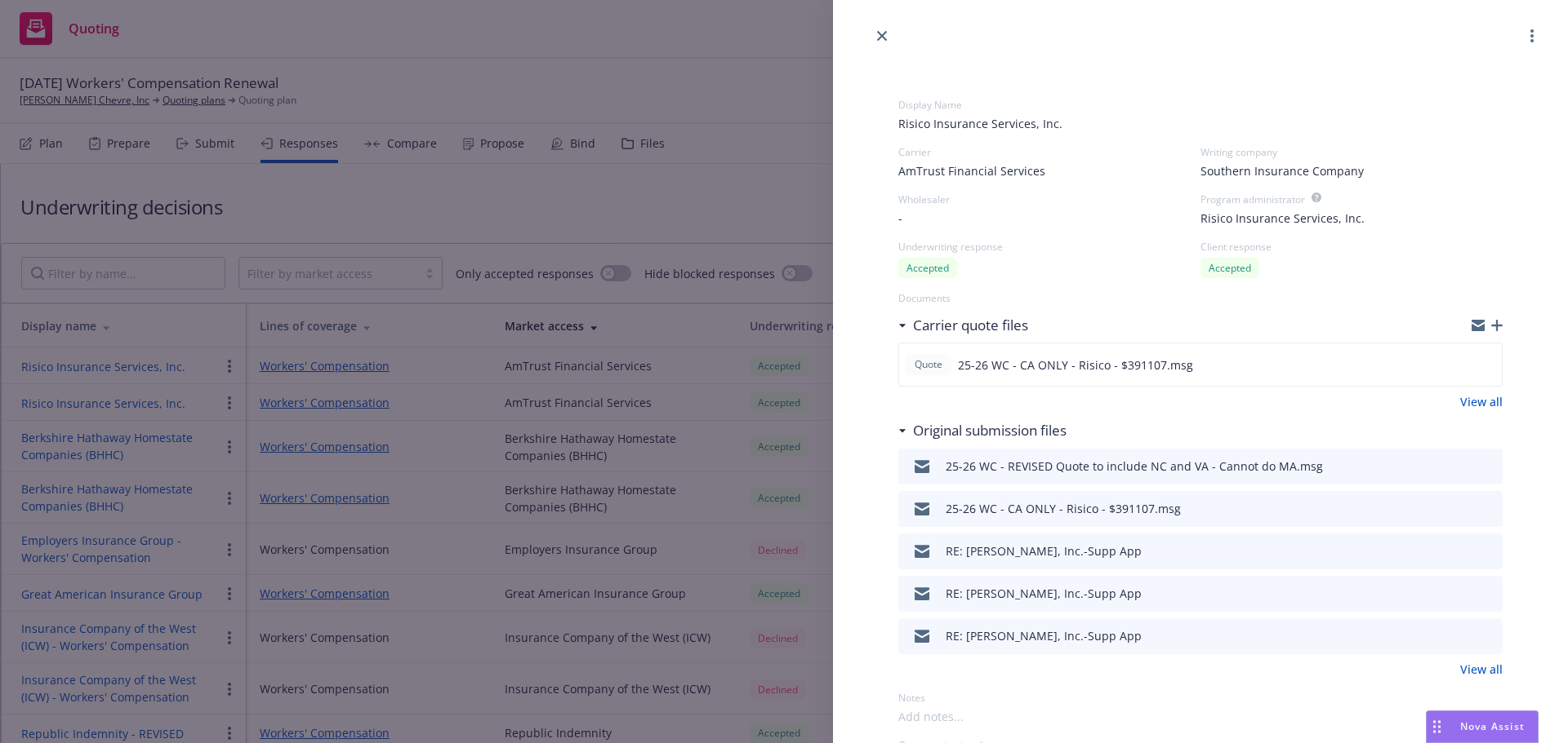
click at [1454, 465] on button "download file" at bounding box center [1460, 465] width 16 height 16
click at [886, 31] on link "close" at bounding box center [882, 36] width 20 height 20
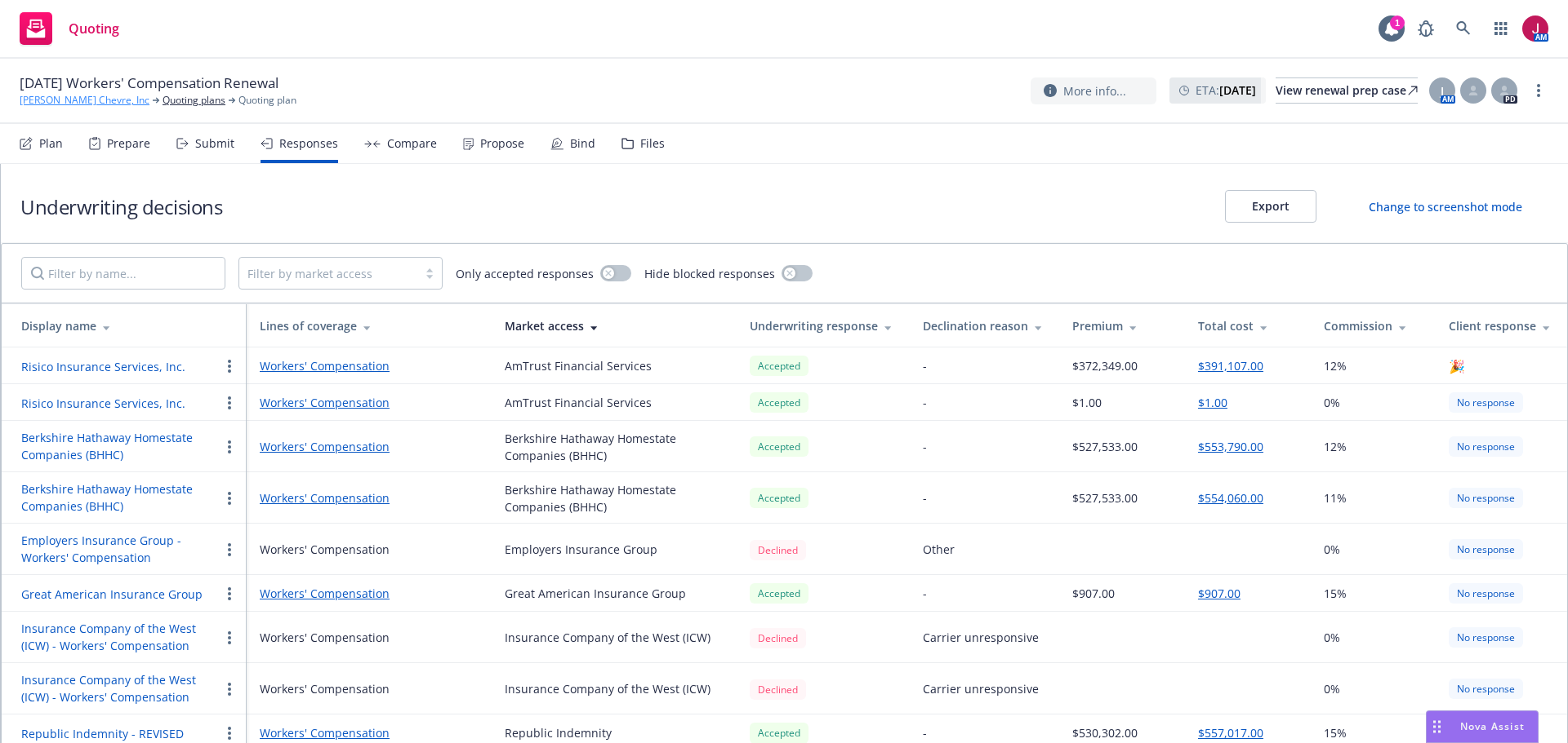
click at [58, 100] on link "[PERSON_NAME] Chevre, Inc" at bounding box center [84, 100] width 130 height 15
